Goal: Task Accomplishment & Management: Manage account settings

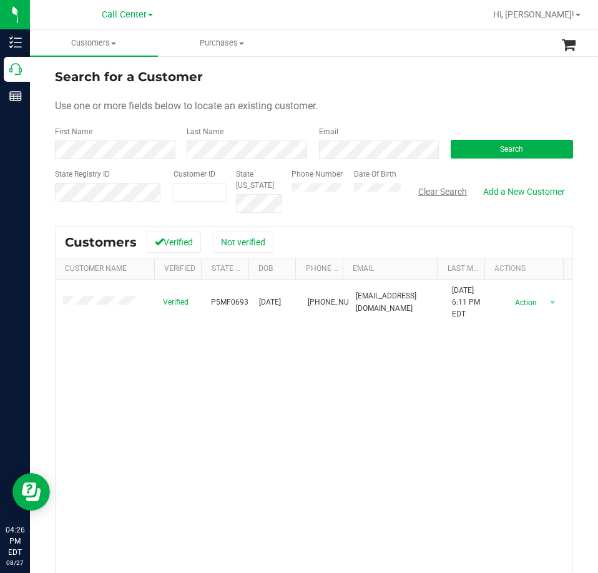
click at [449, 192] on button "Clear Search" at bounding box center [442, 191] width 65 height 21
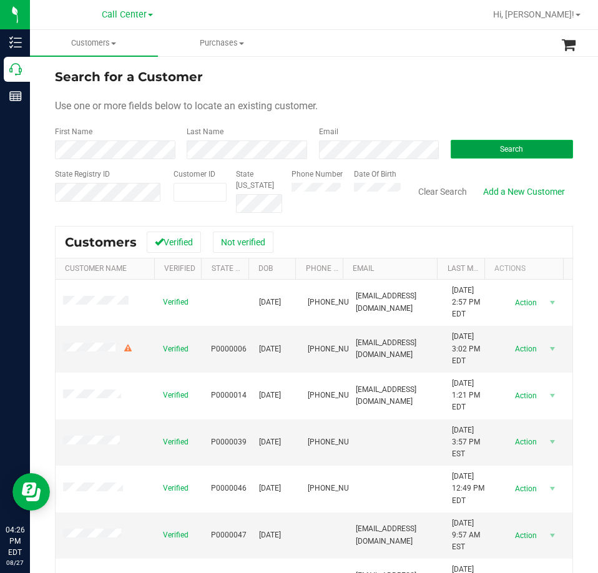
click at [477, 157] on button "Search" at bounding box center [512, 149] width 122 height 19
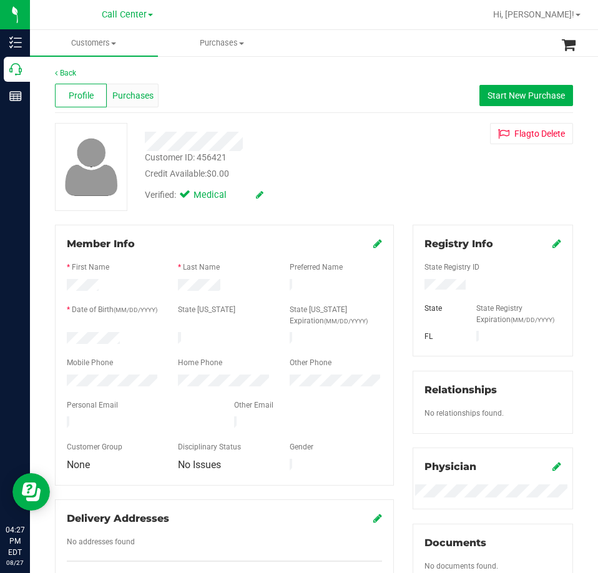
click at [142, 98] on span "Purchases" at bounding box center [132, 95] width 41 height 13
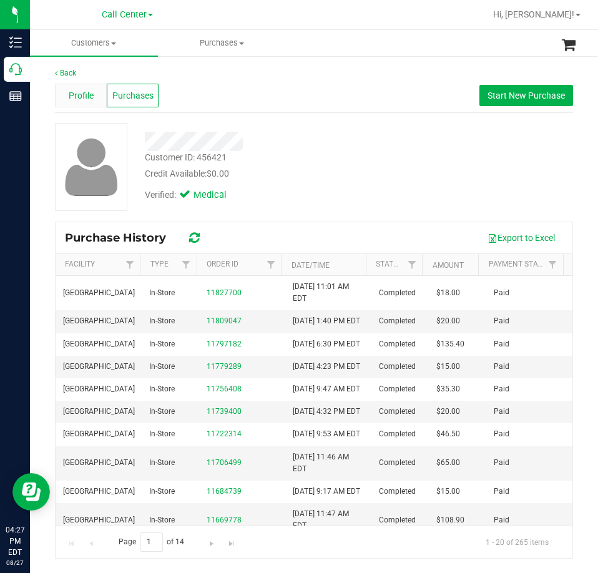
click at [87, 96] on span "Profile" at bounding box center [81, 95] width 25 height 13
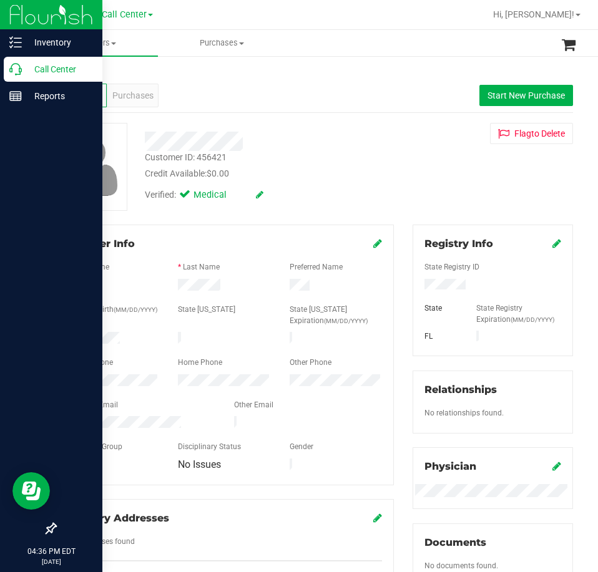
click at [29, 65] on p "Call Center" at bounding box center [59, 69] width 75 height 15
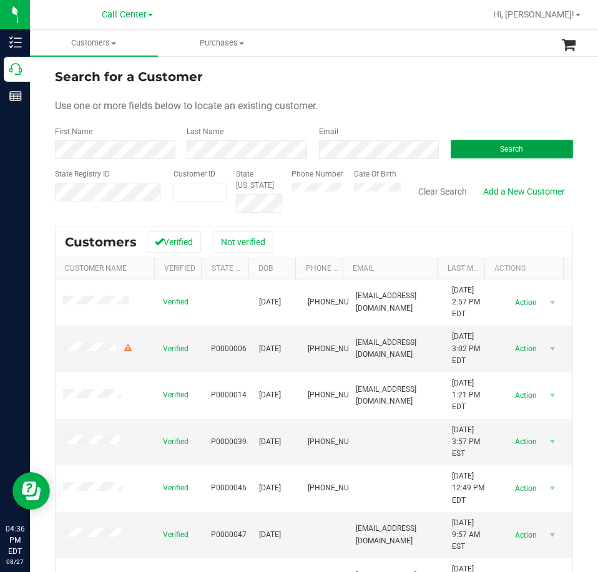
click at [470, 153] on button "Search" at bounding box center [512, 149] width 122 height 19
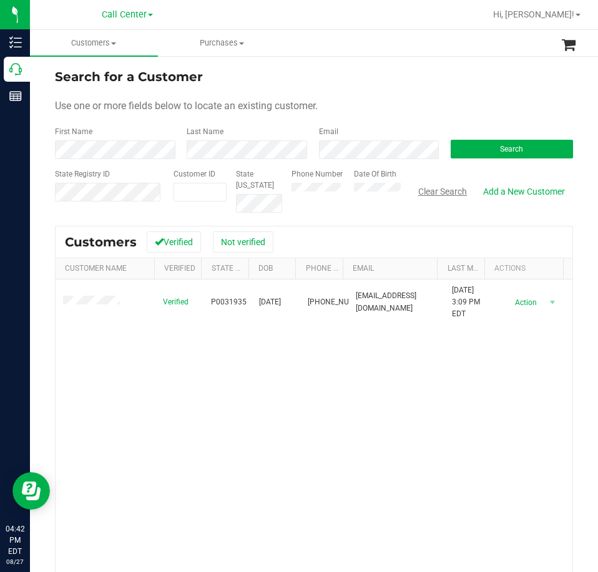
click at [435, 197] on button "Clear Search" at bounding box center [442, 191] width 65 height 21
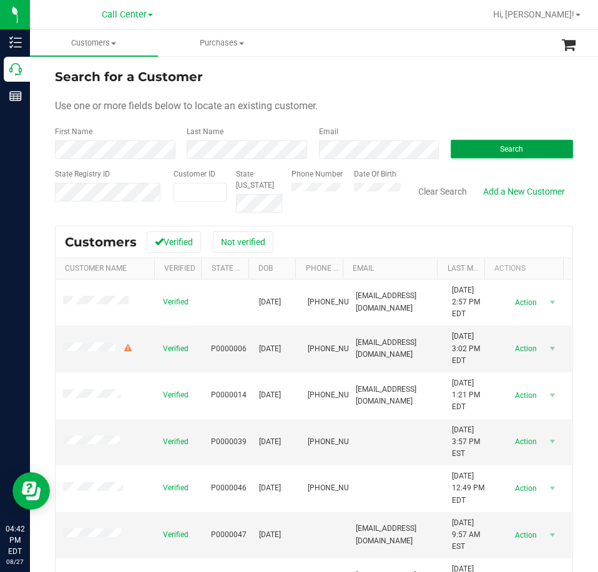
click at [500, 148] on span "Search" at bounding box center [511, 149] width 23 height 9
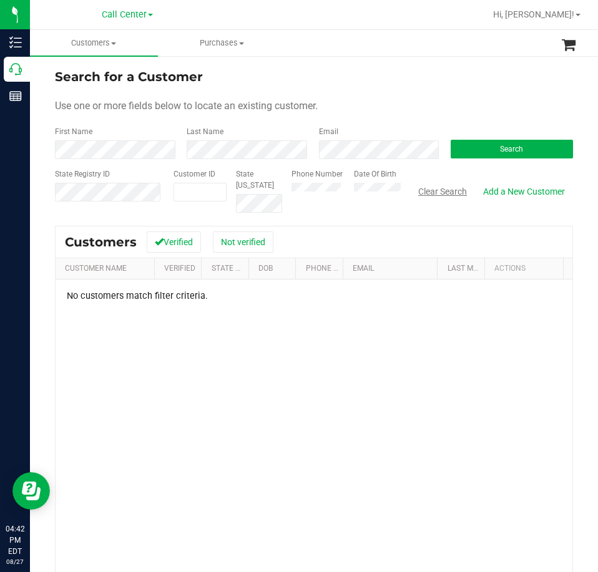
click at [437, 193] on button "Clear Search" at bounding box center [442, 191] width 65 height 21
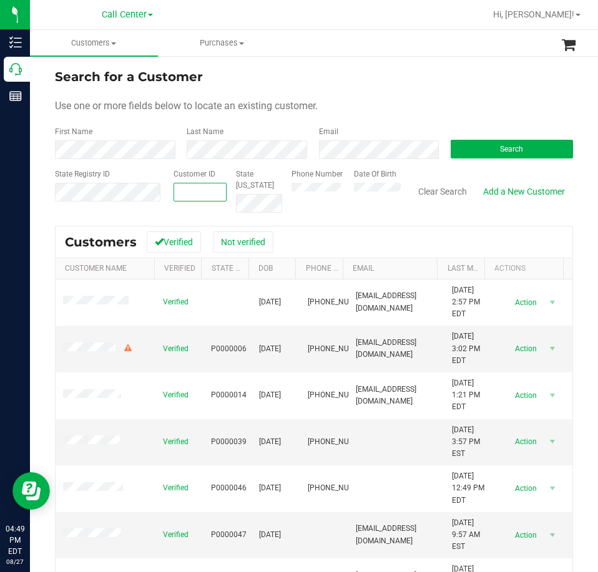
paste input "text"
click at [500, 150] on span "Search" at bounding box center [511, 149] width 23 height 9
click at [173, 187] on span at bounding box center [200, 192] width 54 height 19
paste input "215222"
type input "215222"
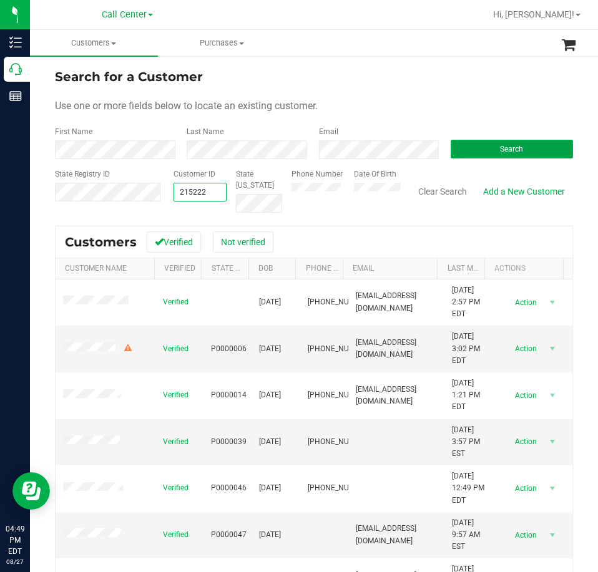
type input "215222"
click at [495, 142] on button "Search" at bounding box center [512, 149] width 122 height 19
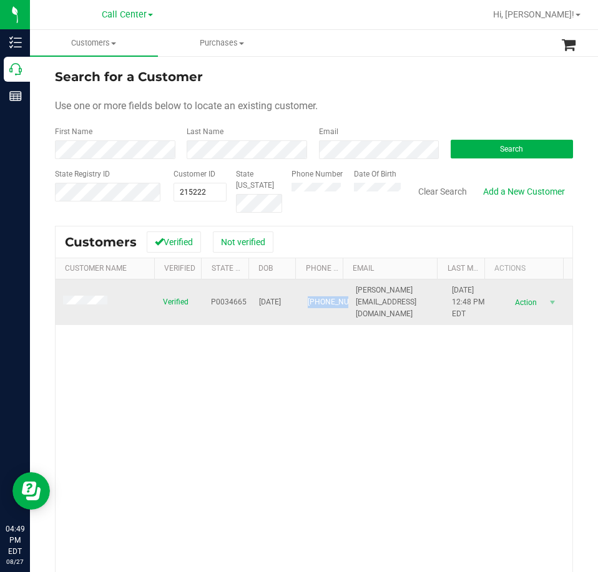
drag, startPoint x: 326, startPoint y: 310, endPoint x: 302, endPoint y: 284, distance: 35.3
click at [308, 296] on span "[PHONE_NUMBER]" at bounding box center [339, 302] width 62 height 12
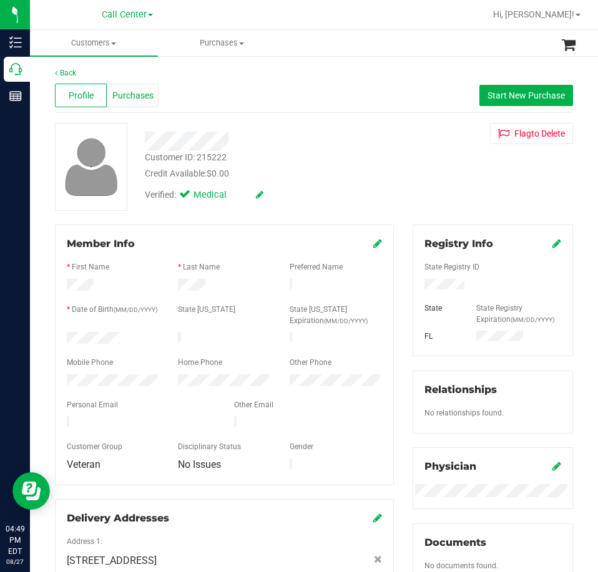
click at [132, 101] on span "Purchases" at bounding box center [132, 95] width 41 height 13
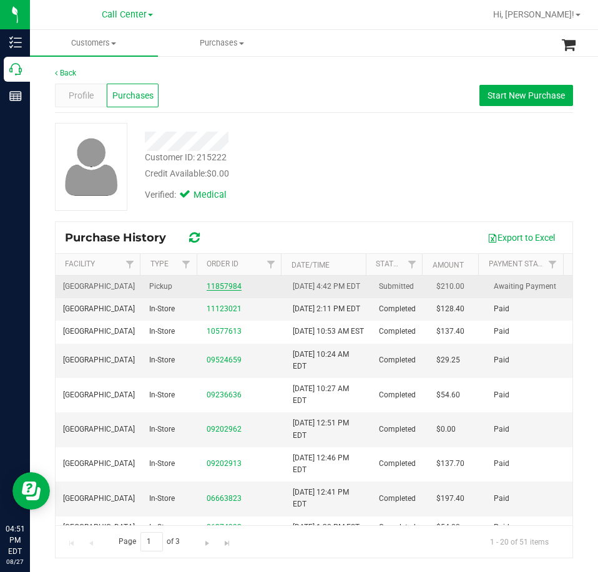
click at [218, 291] on link "11857984" at bounding box center [224, 286] width 35 height 9
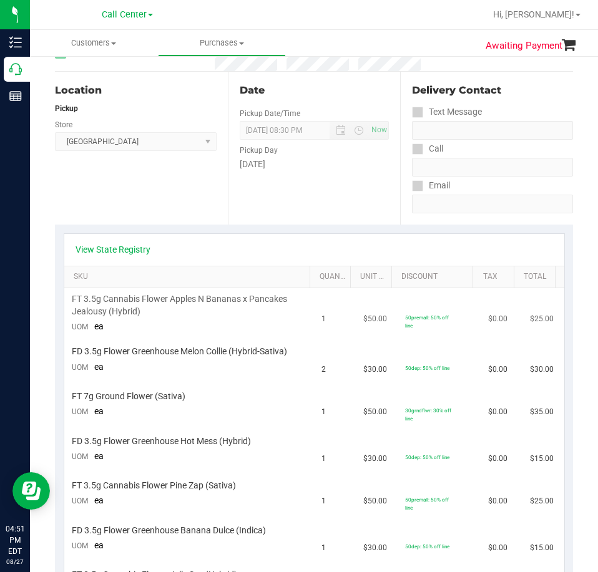
scroll to position [125, 0]
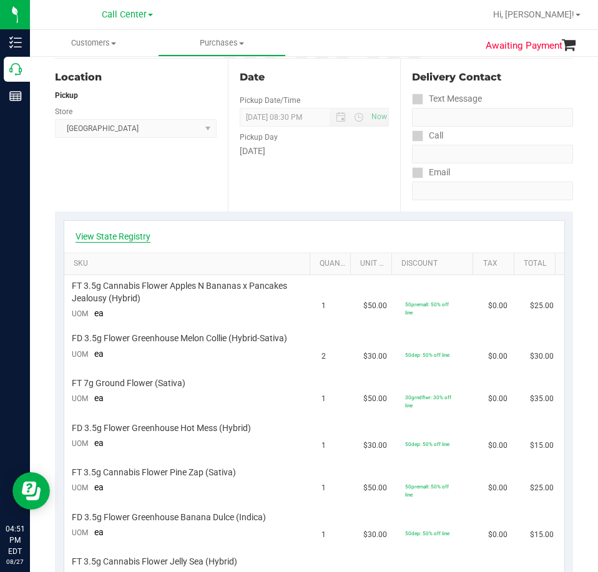
click at [117, 233] on link "View State Registry" at bounding box center [113, 236] width 75 height 12
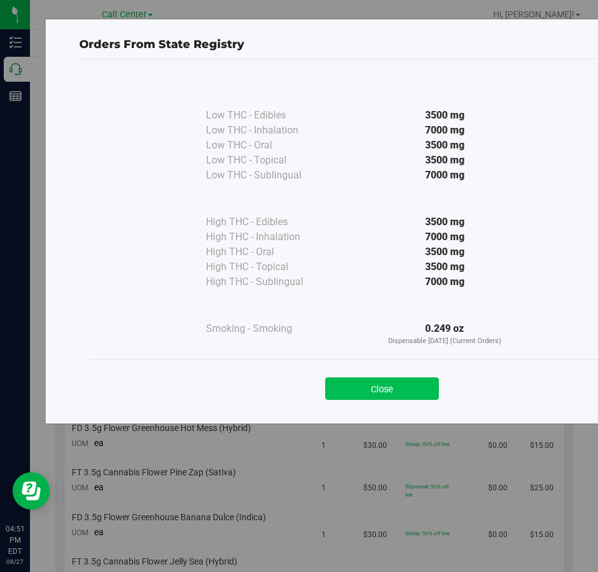
click at [400, 390] on button "Close" at bounding box center [382, 389] width 114 height 22
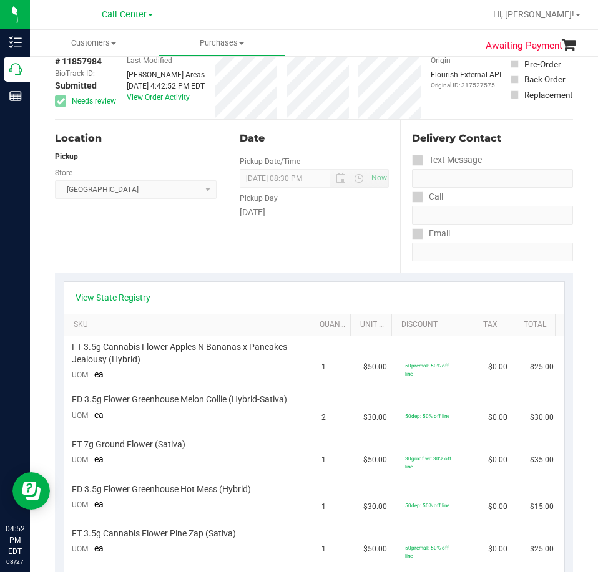
scroll to position [62, 0]
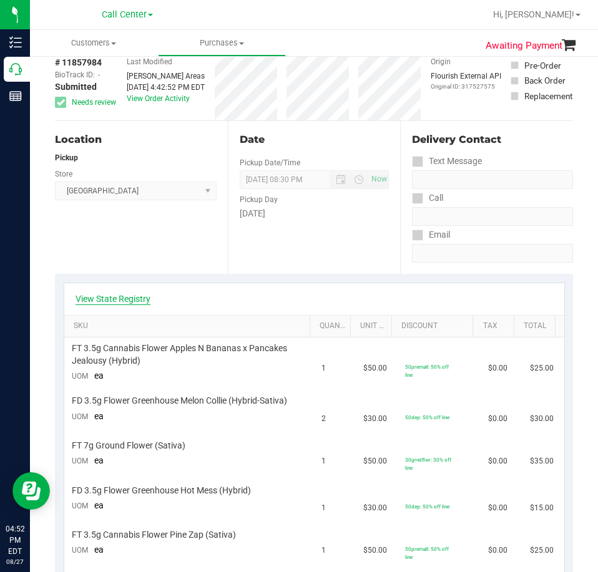
click at [114, 294] on link "View State Registry" at bounding box center [113, 299] width 75 height 12
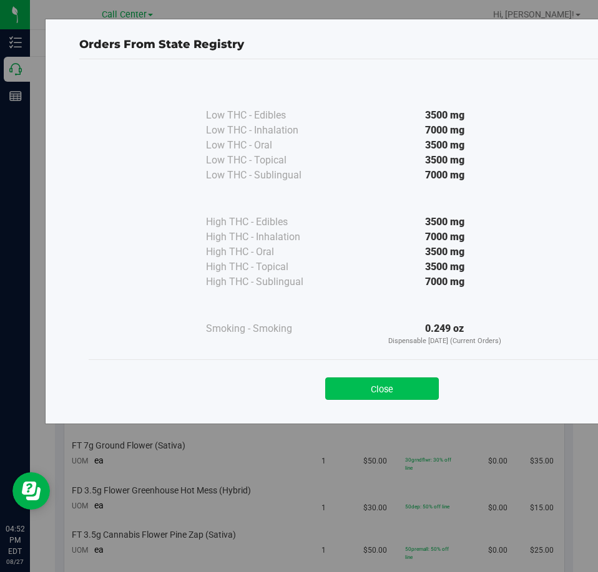
click at [404, 382] on button "Close" at bounding box center [382, 389] width 114 height 22
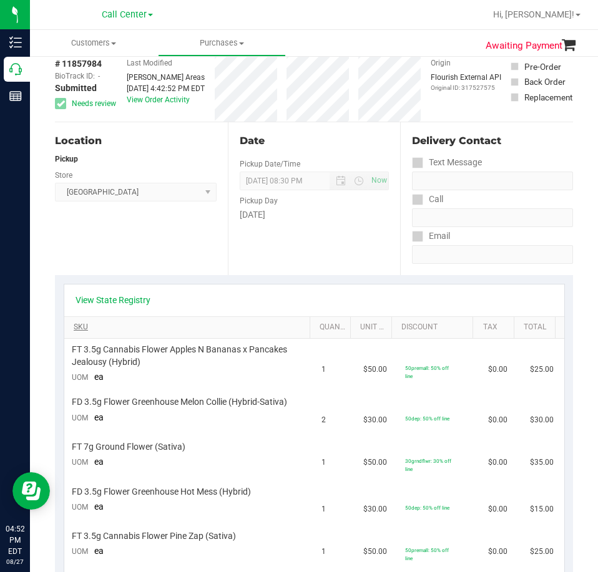
scroll to position [0, 0]
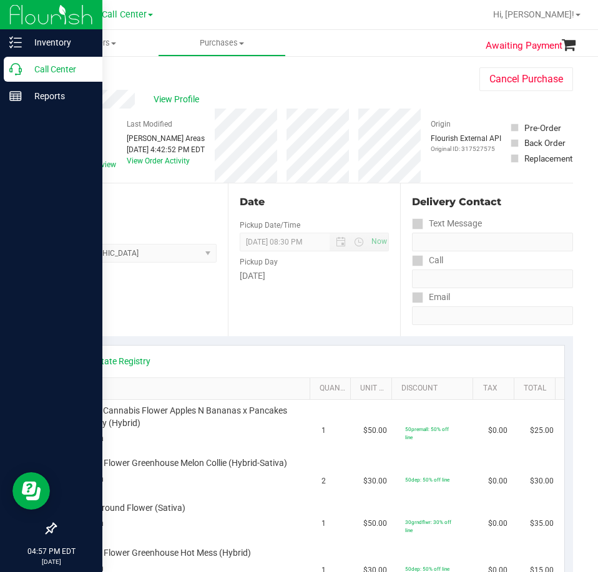
click at [38, 70] on p "Call Center" at bounding box center [59, 69] width 75 height 15
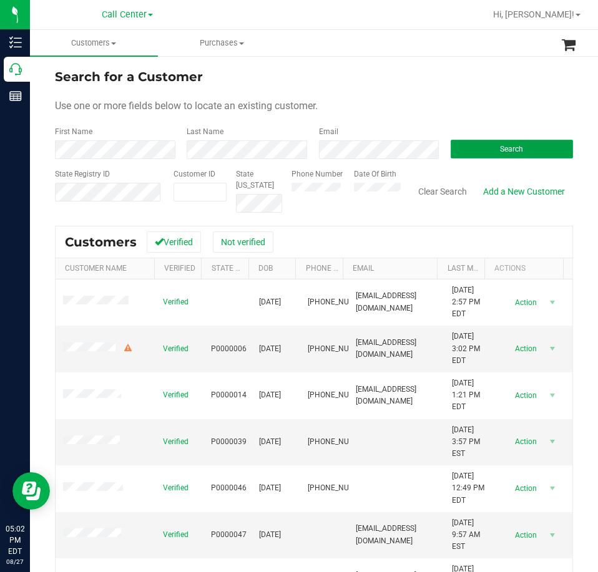
click at [500, 152] on span "Search" at bounding box center [511, 149] width 23 height 9
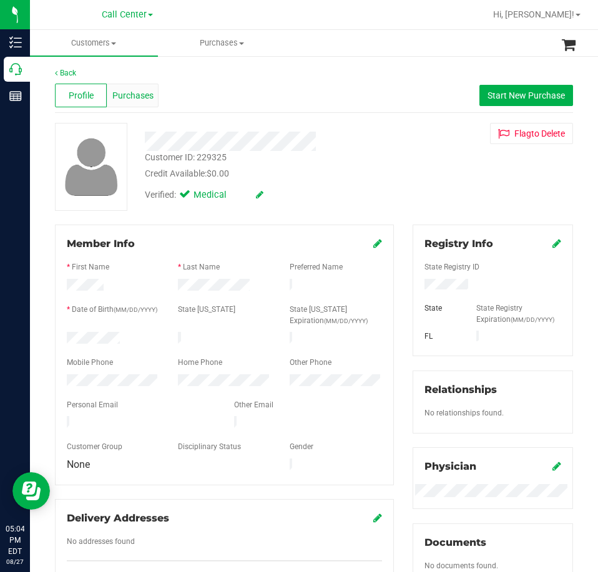
click at [140, 95] on span "Purchases" at bounding box center [132, 95] width 41 height 13
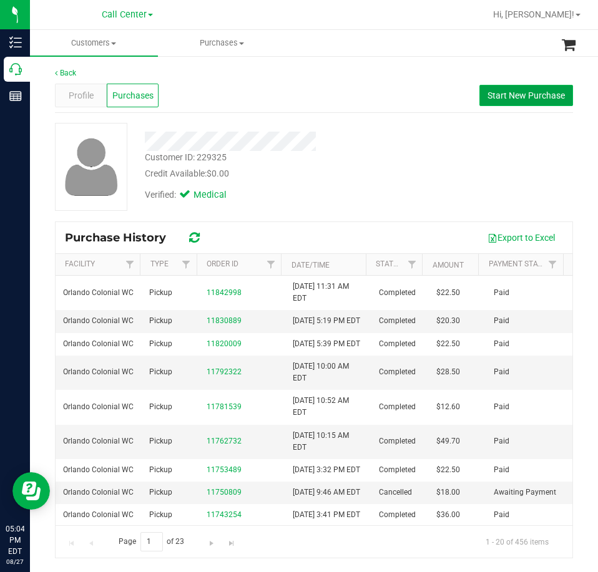
click at [513, 97] on span "Start New Purchase" at bounding box center [525, 95] width 77 height 10
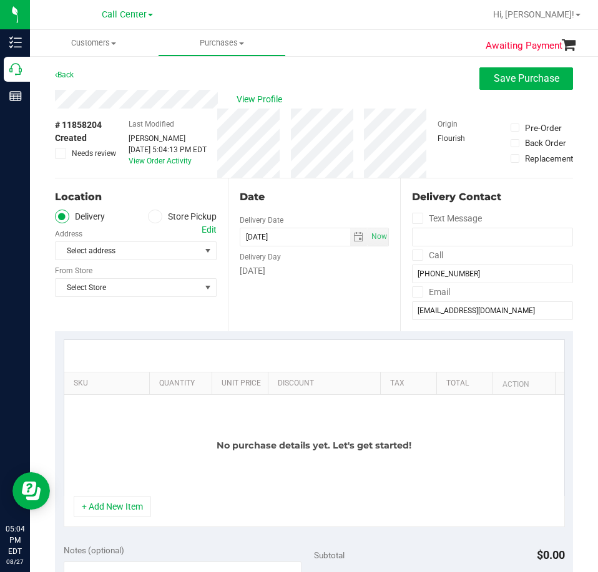
click at [164, 216] on label "Store Pickup" at bounding box center [182, 217] width 69 height 14
click at [0, 0] on input "Store Pickup" at bounding box center [0, 0] width 0 height 0
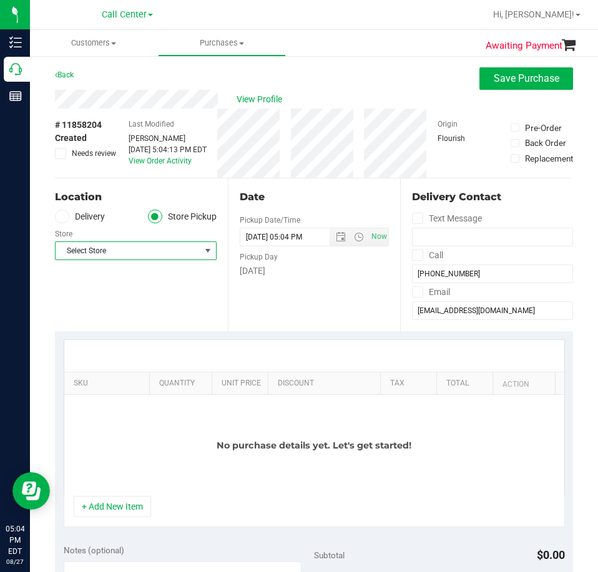
click at [145, 246] on span "Select Store" at bounding box center [128, 250] width 145 height 17
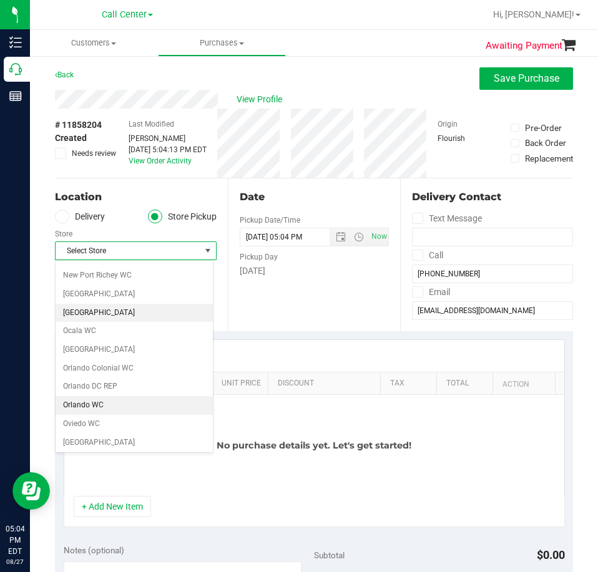
scroll to position [499, 0]
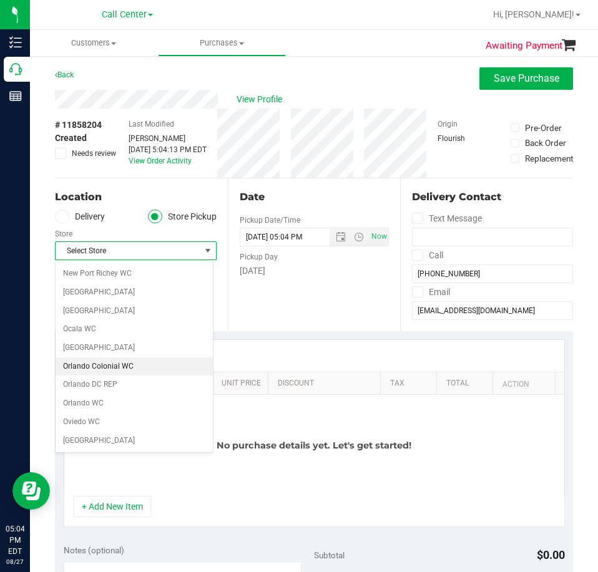
click at [97, 366] on li "Orlando Colonial WC" at bounding box center [134, 367] width 157 height 19
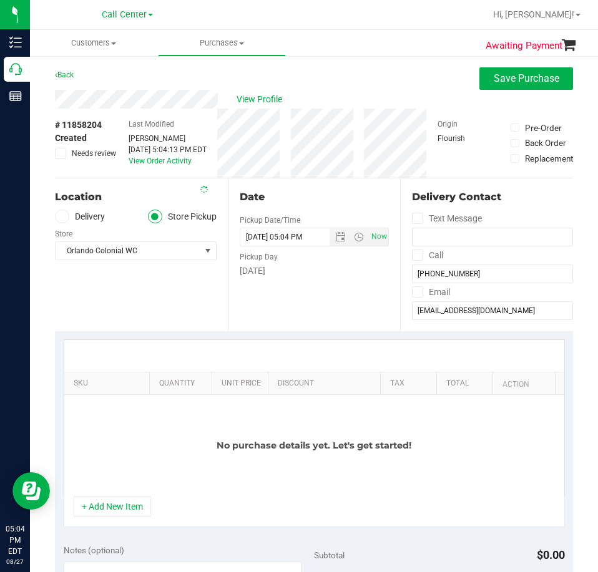
click at [172, 300] on div "Location Delivery Store Pickup Store [GEOGRAPHIC_DATA] Colonial WC Select Store…" at bounding box center [141, 254] width 173 height 153
drag, startPoint x: 117, startPoint y: 517, endPoint x: 112, endPoint y: 466, distance: 50.8
click at [115, 515] on button "+ Add New Item" at bounding box center [112, 506] width 77 height 21
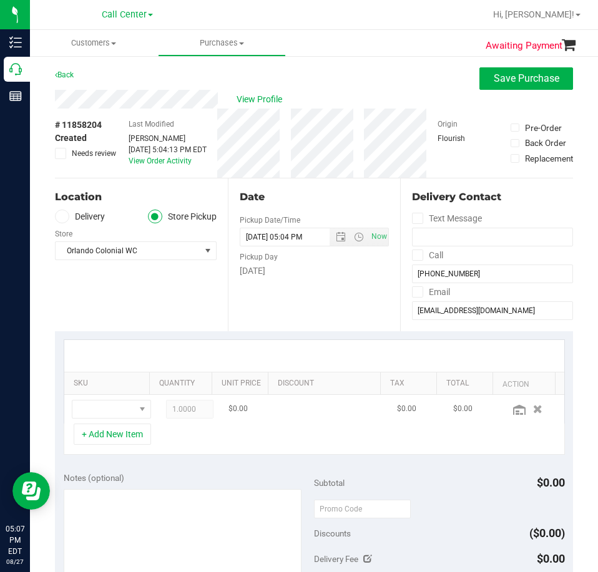
click at [117, 399] on td at bounding box center [111, 409] width 94 height 29
click at [134, 411] on span "NO DATA FOUND" at bounding box center [142, 409] width 16 height 17
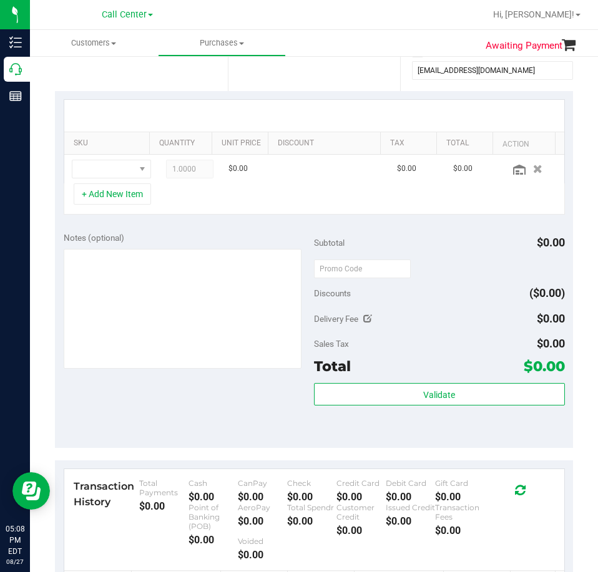
scroll to position [0, 0]
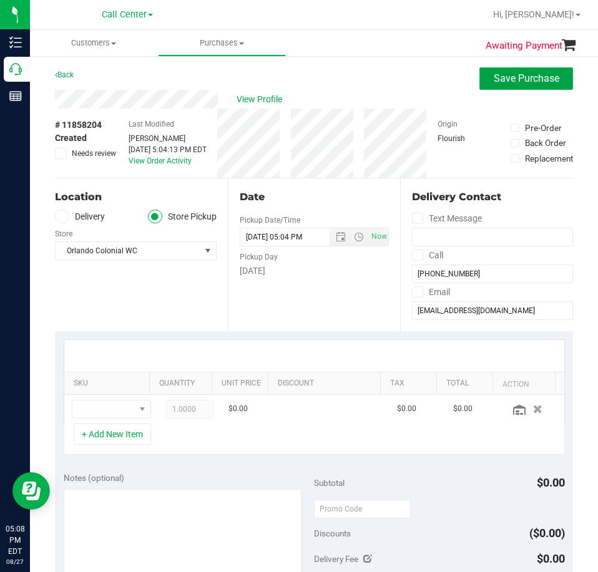
click at [529, 73] on span "Save Purchase" at bounding box center [527, 78] width 66 height 12
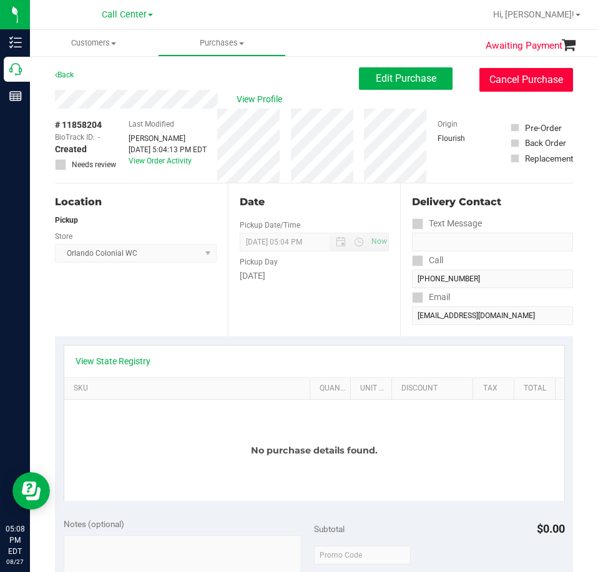
click at [537, 74] on button "Cancel Purchase" at bounding box center [526, 80] width 94 height 24
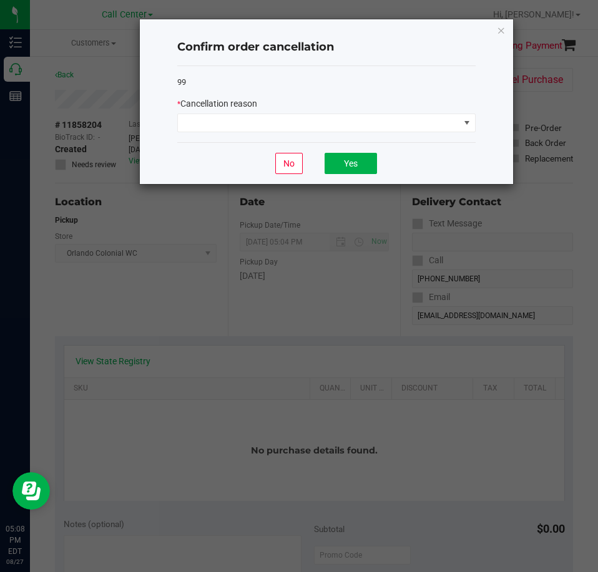
click at [305, 112] on div "* Cancellation reason" at bounding box center [326, 114] width 298 height 35
click at [304, 113] on div "* Cancellation reason" at bounding box center [326, 114] width 298 height 35
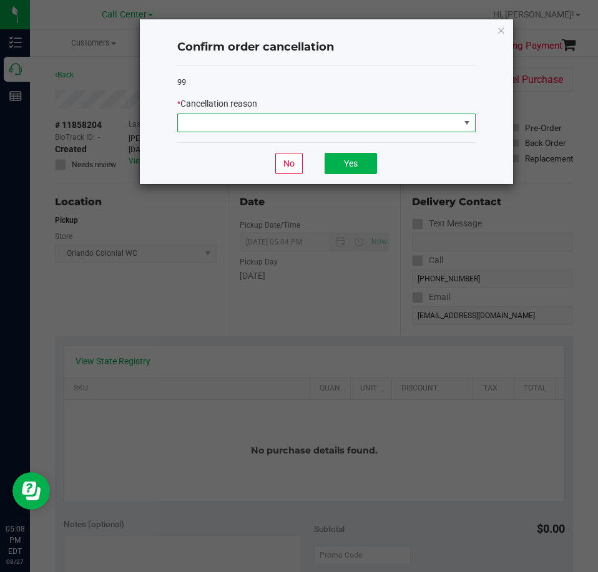
click at [302, 119] on span at bounding box center [318, 122] width 281 height 17
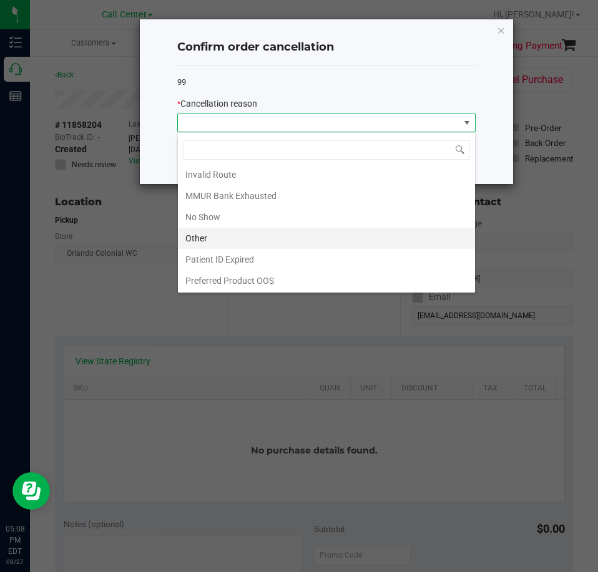
scroll to position [66, 0]
click at [217, 233] on li "Other" at bounding box center [326, 237] width 297 height 21
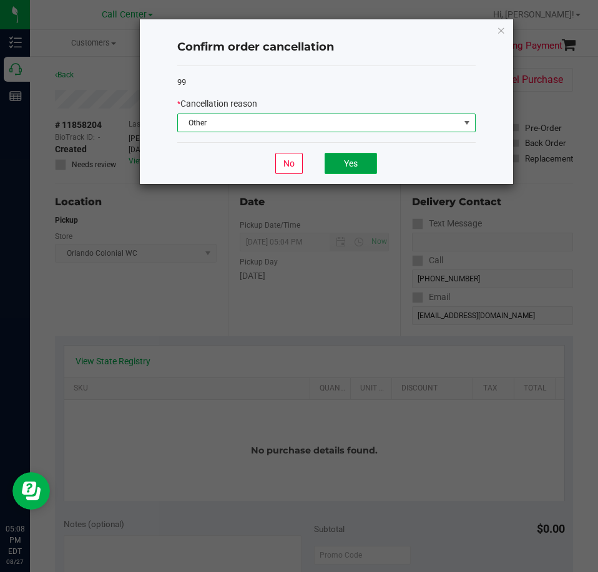
click at [354, 162] on button "Yes" at bounding box center [351, 163] width 52 height 21
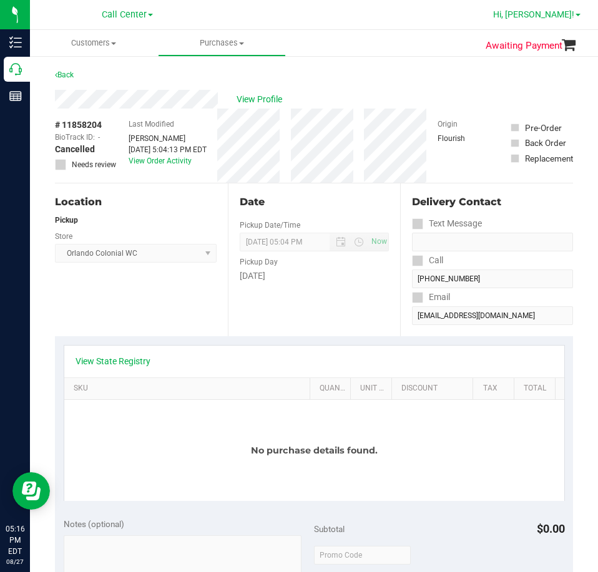
click at [564, 11] on span "Hi, [PERSON_NAME]!" at bounding box center [533, 14] width 81 height 10
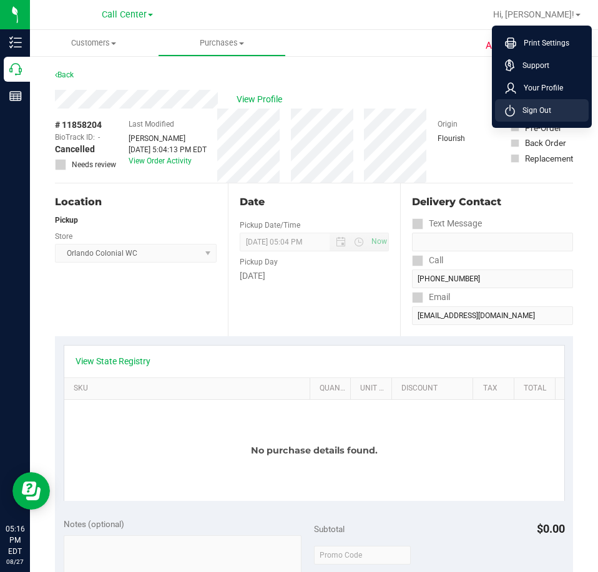
click at [540, 109] on span "Sign Out" at bounding box center [533, 110] width 36 height 12
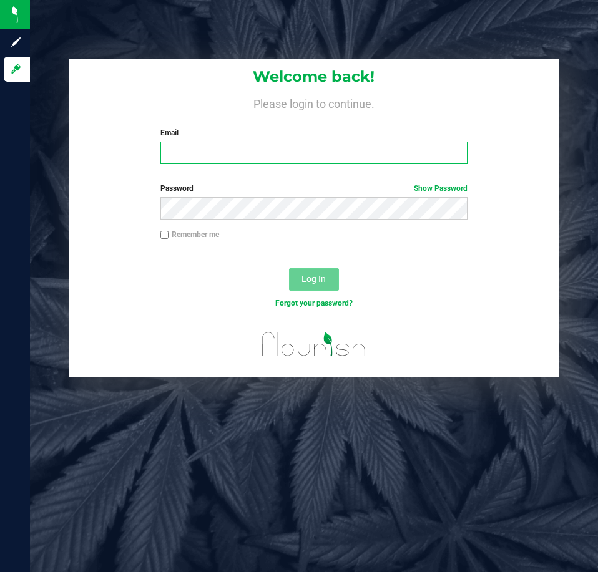
type input "[EMAIL_ADDRESS][DOMAIN_NAME]"
